Goal: Information Seeking & Learning: Learn about a topic

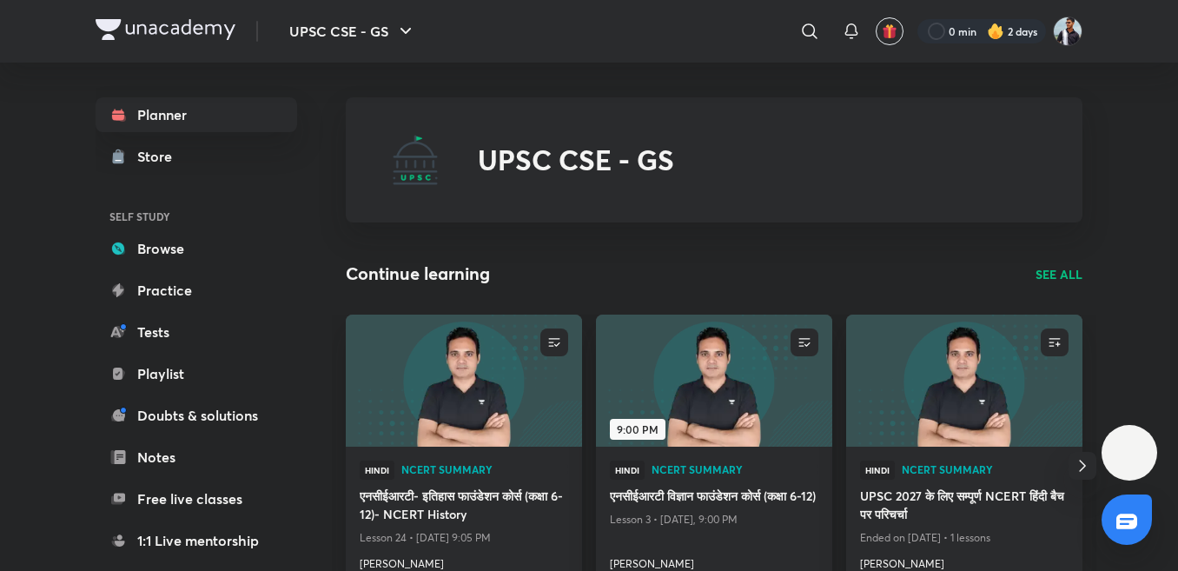
click at [120, 106] on icon at bounding box center [117, 114] width 17 height 17
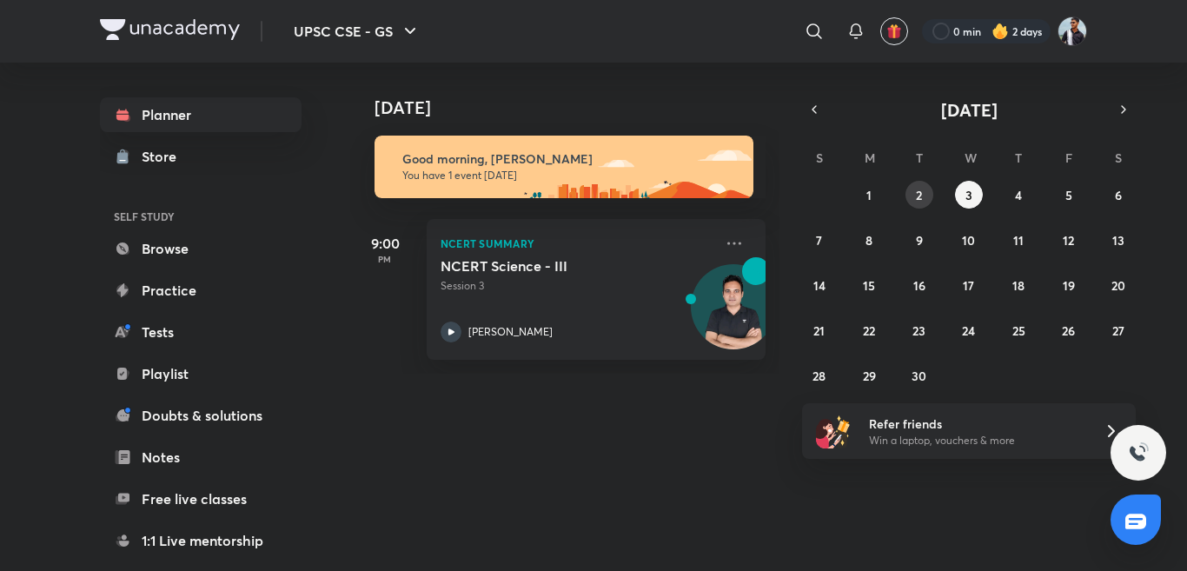
click at [910, 191] on button "2" at bounding box center [919, 195] width 28 height 28
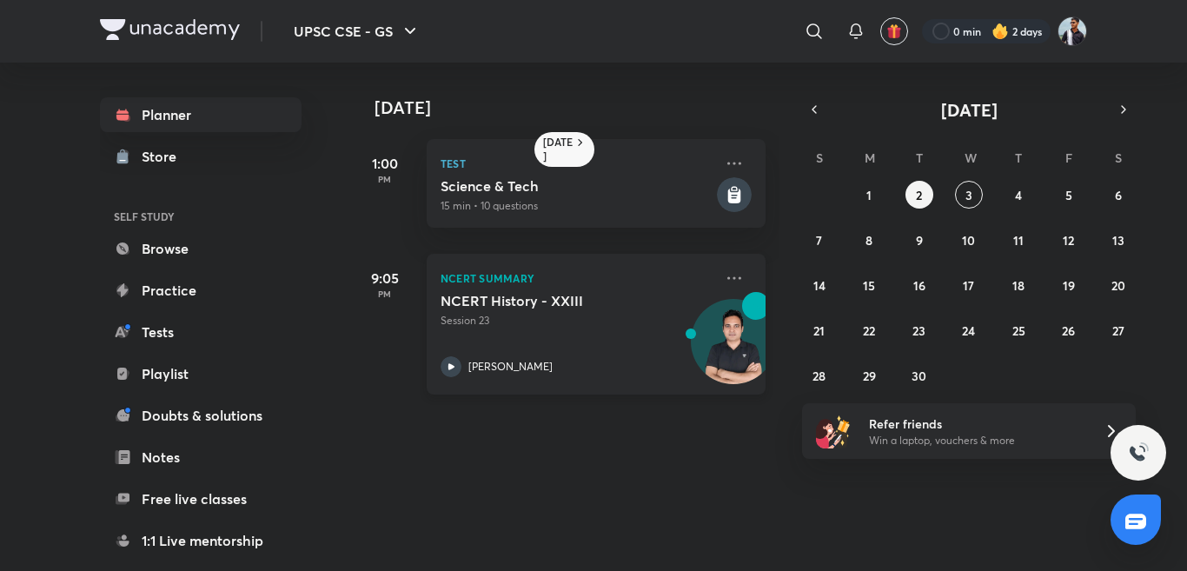
click at [724, 263] on div "NCERT Summary NCERT History - XXIII Session [GEOGRAPHIC_DATA][PERSON_NAME]" at bounding box center [596, 324] width 339 height 141
click at [724, 270] on icon at bounding box center [734, 278] width 21 height 21
click at [724, 269] on icon at bounding box center [734, 278] width 21 height 21
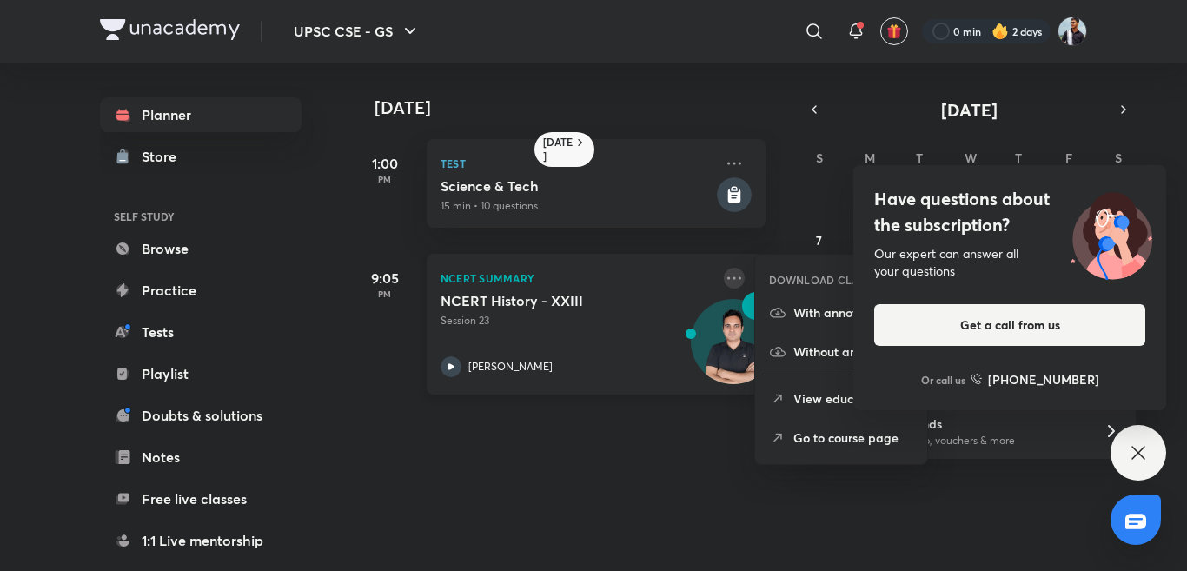
click at [724, 268] on icon at bounding box center [734, 278] width 21 height 21
click at [824, 309] on p "With annotation" at bounding box center [853, 312] width 120 height 18
